Goal: Download file/media

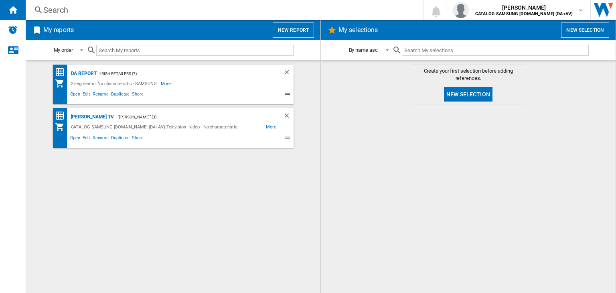
click at [77, 136] on span "Open" at bounding box center [75, 139] width 13 height 10
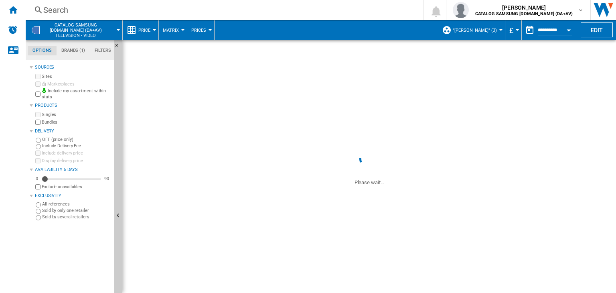
click at [516, 30] on div "Currency" at bounding box center [518, 30] width 4 height 2
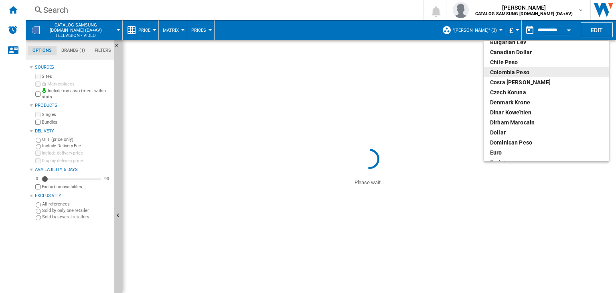
scroll to position [80, 0]
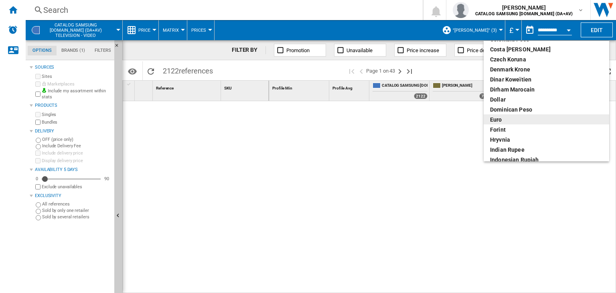
click at [505, 121] on div "euro" at bounding box center [546, 120] width 113 height 8
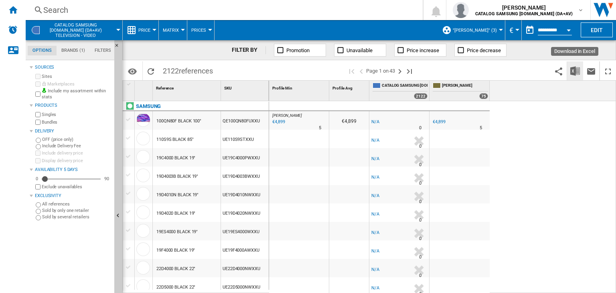
click at [576, 74] on img "Download in Excel" at bounding box center [575, 71] width 10 height 10
click at [578, 73] on img "Download in Excel" at bounding box center [575, 71] width 10 height 10
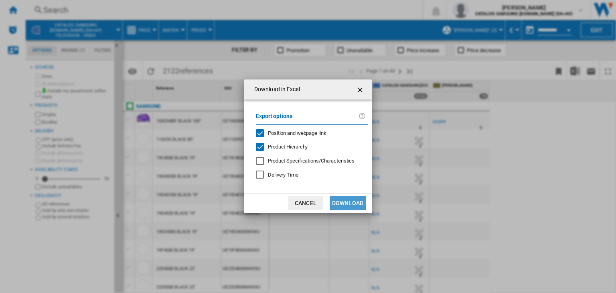
click at [353, 200] on button "Download" at bounding box center [348, 203] width 36 height 14
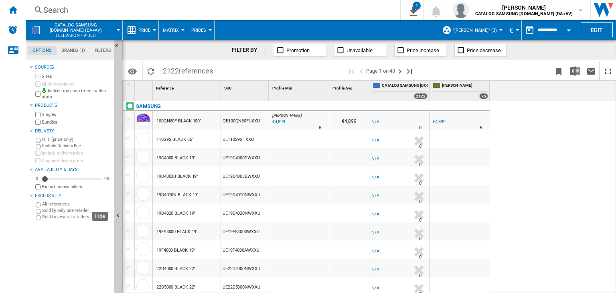
click at [579, 152] on div "[PERSON_NAME] : [PERSON_NAME] -1.0 % €4,899 % N/A 5 [PERSON_NAME] : [PERSON_NAM…" at bounding box center [442, 197] width 347 height 193
click at [552, 159] on div "[PERSON_NAME] : [PERSON_NAME] -1.0 % €4,899 % N/A 5 [PERSON_NAME] : [PERSON_NAM…" at bounding box center [442, 197] width 347 height 193
